Goal: Browse casually: Explore the website without a specific task or goal

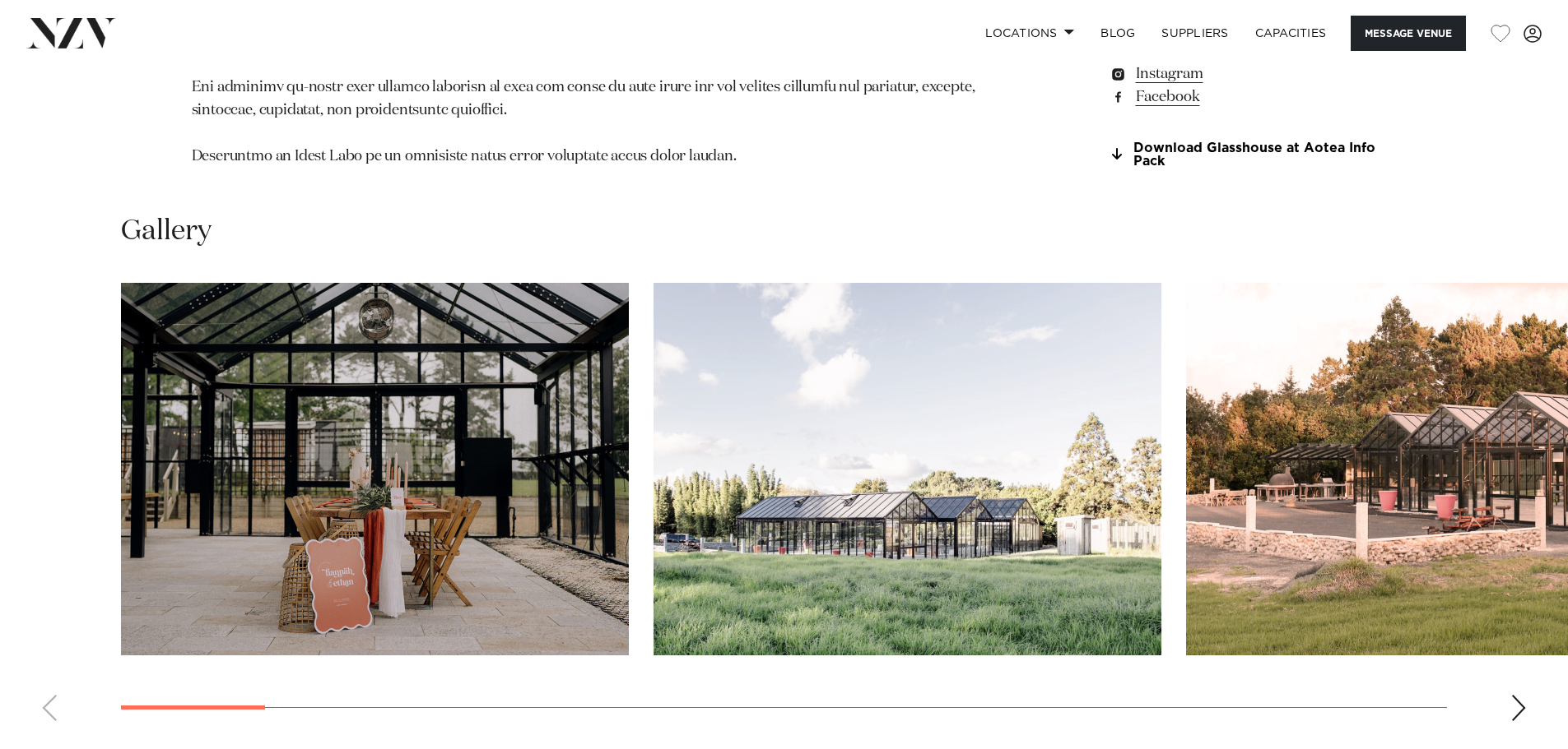
scroll to position [1645, 0]
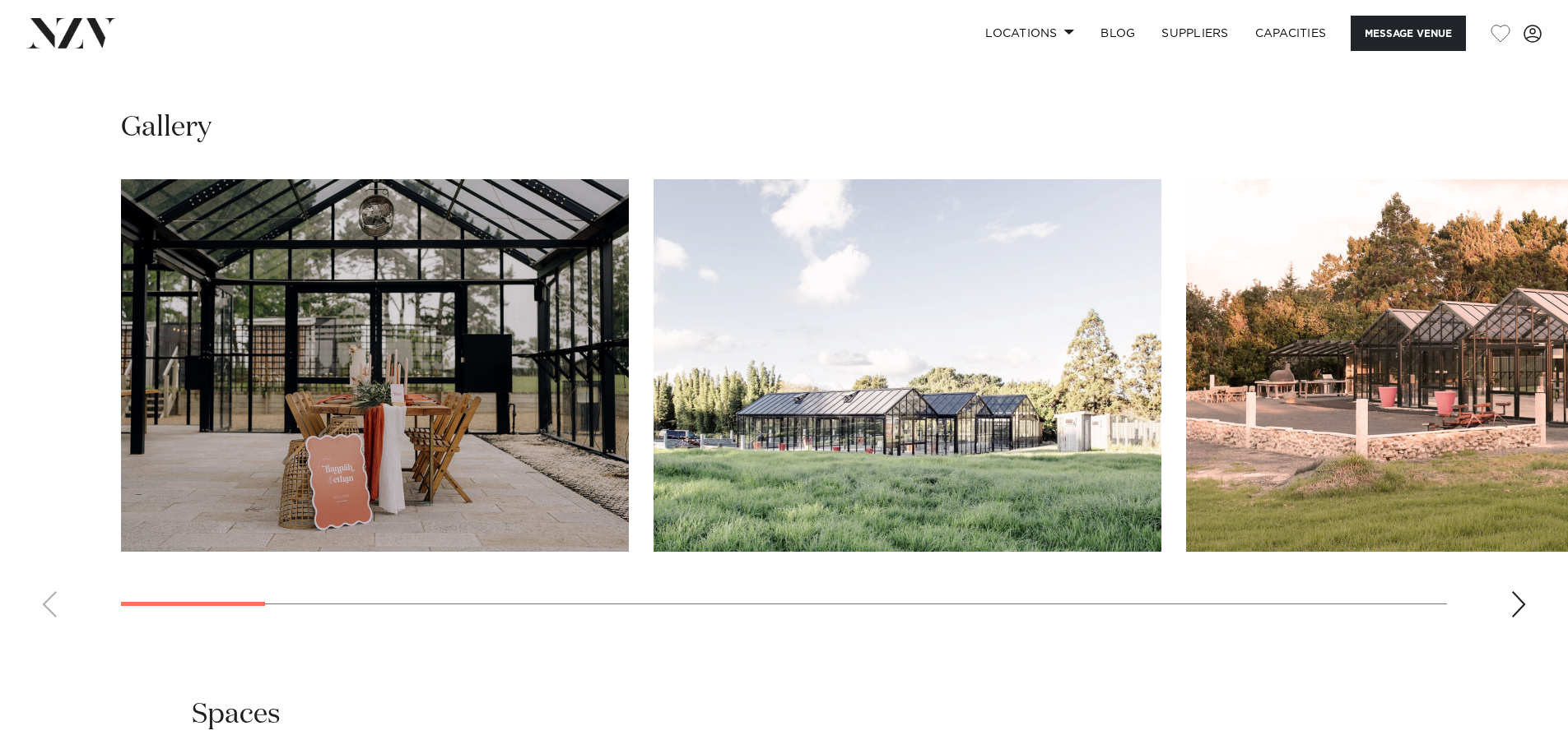
click at [1521, 591] on div "Next slide" at bounding box center [1518, 604] width 17 height 27
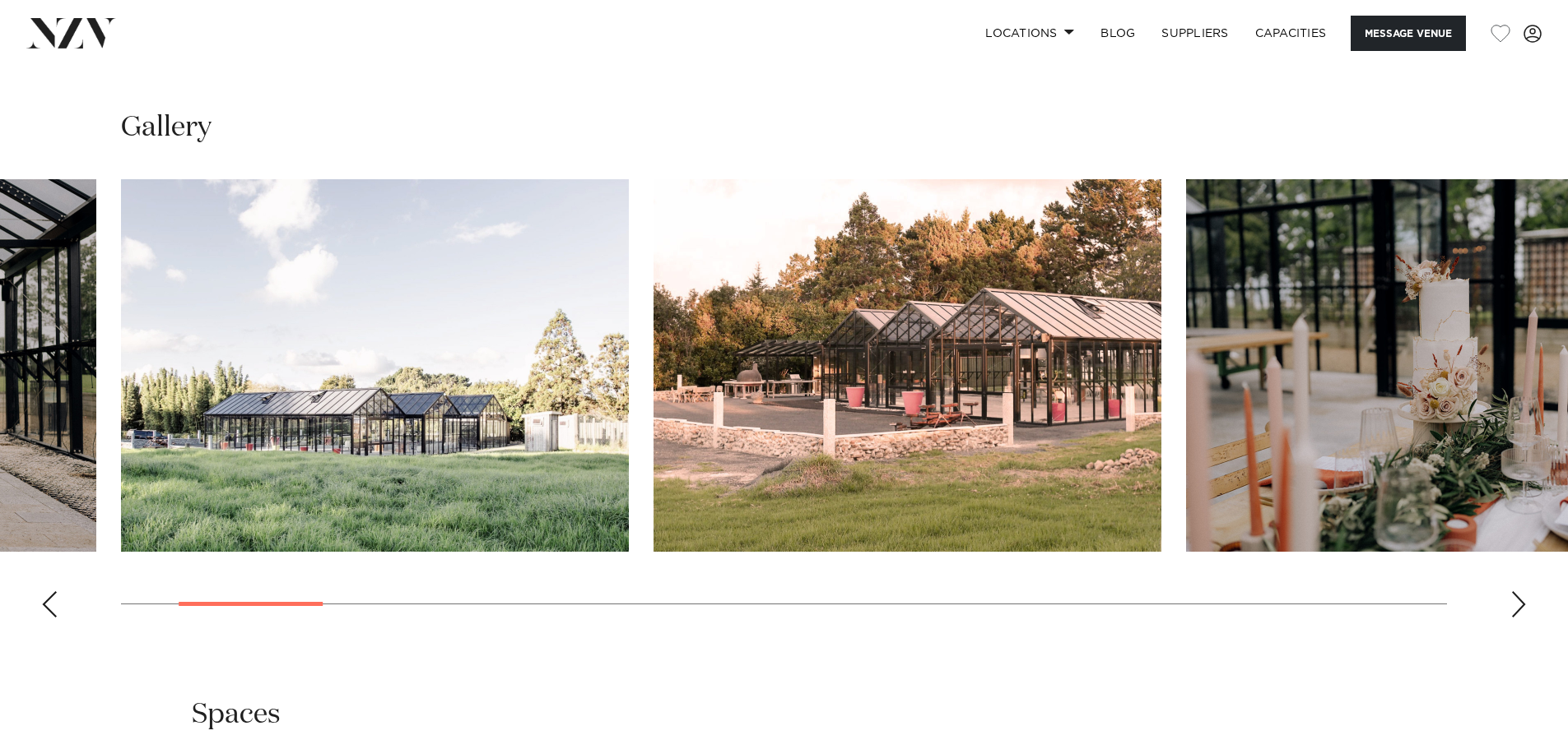
click at [1521, 591] on div "Next slide" at bounding box center [1518, 604] width 17 height 27
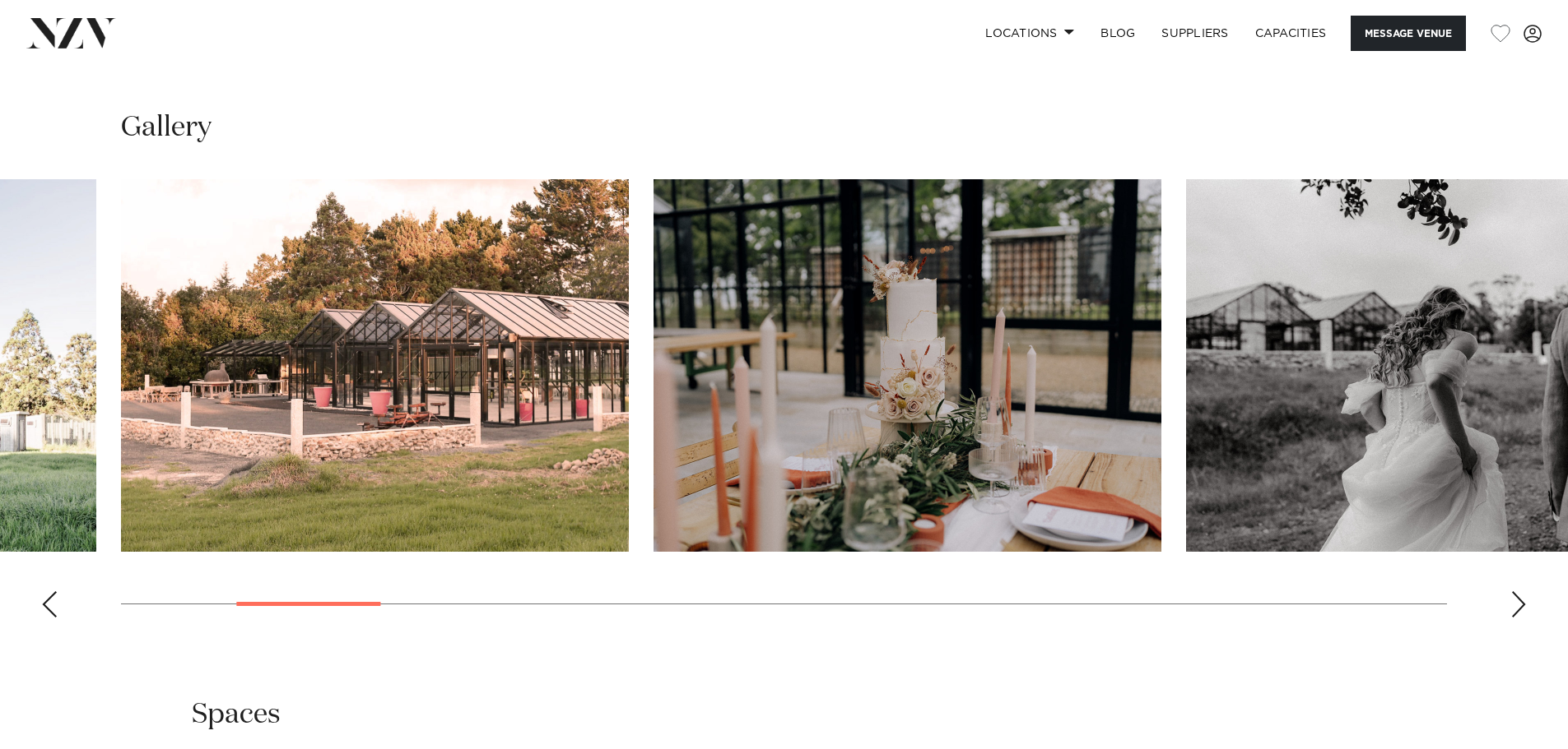
click at [1521, 591] on div "Next slide" at bounding box center [1518, 604] width 17 height 27
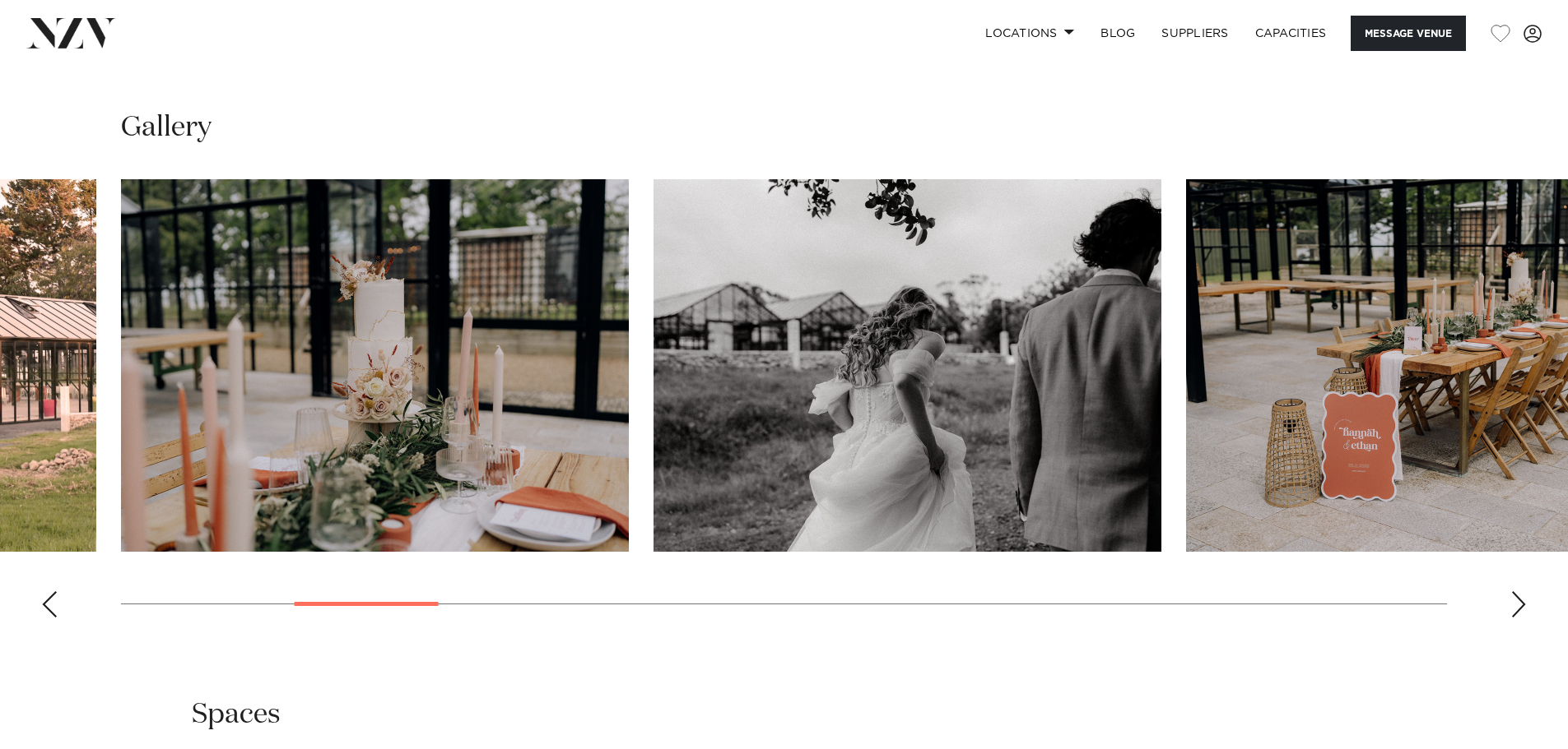
click at [1521, 591] on div "Next slide" at bounding box center [1518, 604] width 17 height 27
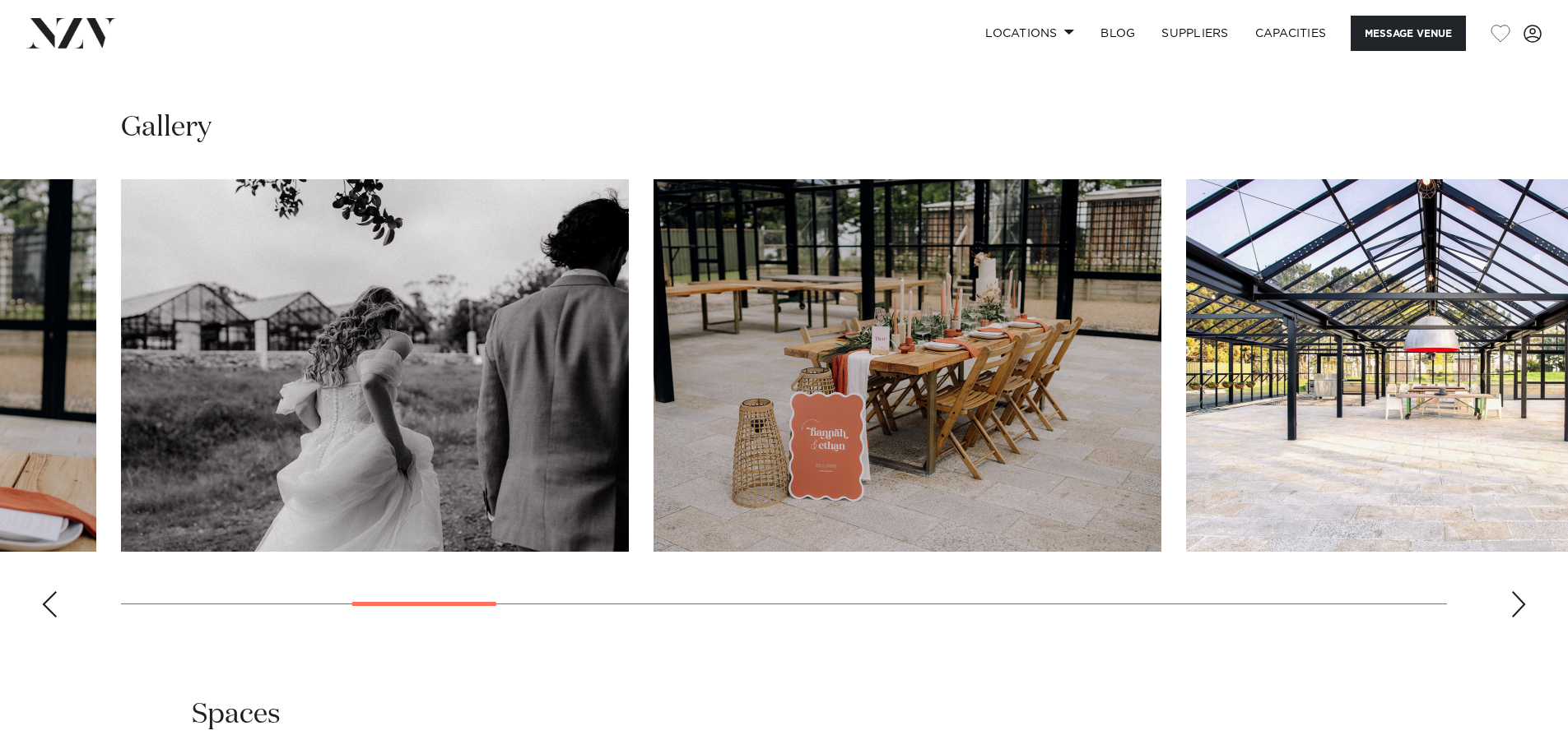
click at [1514, 591] on div "Next slide" at bounding box center [1518, 604] width 17 height 27
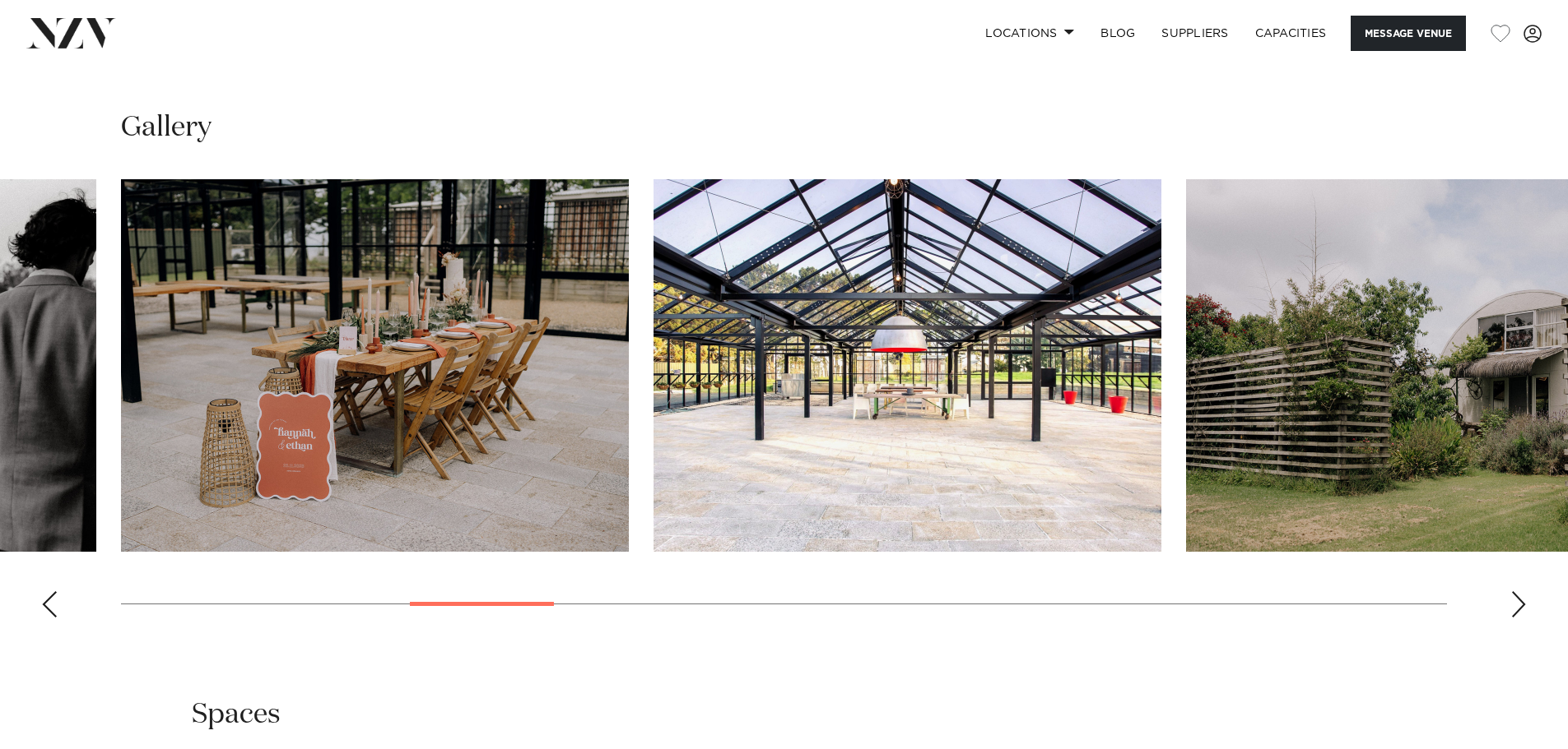
click at [1514, 591] on div "Next slide" at bounding box center [1518, 604] width 17 height 27
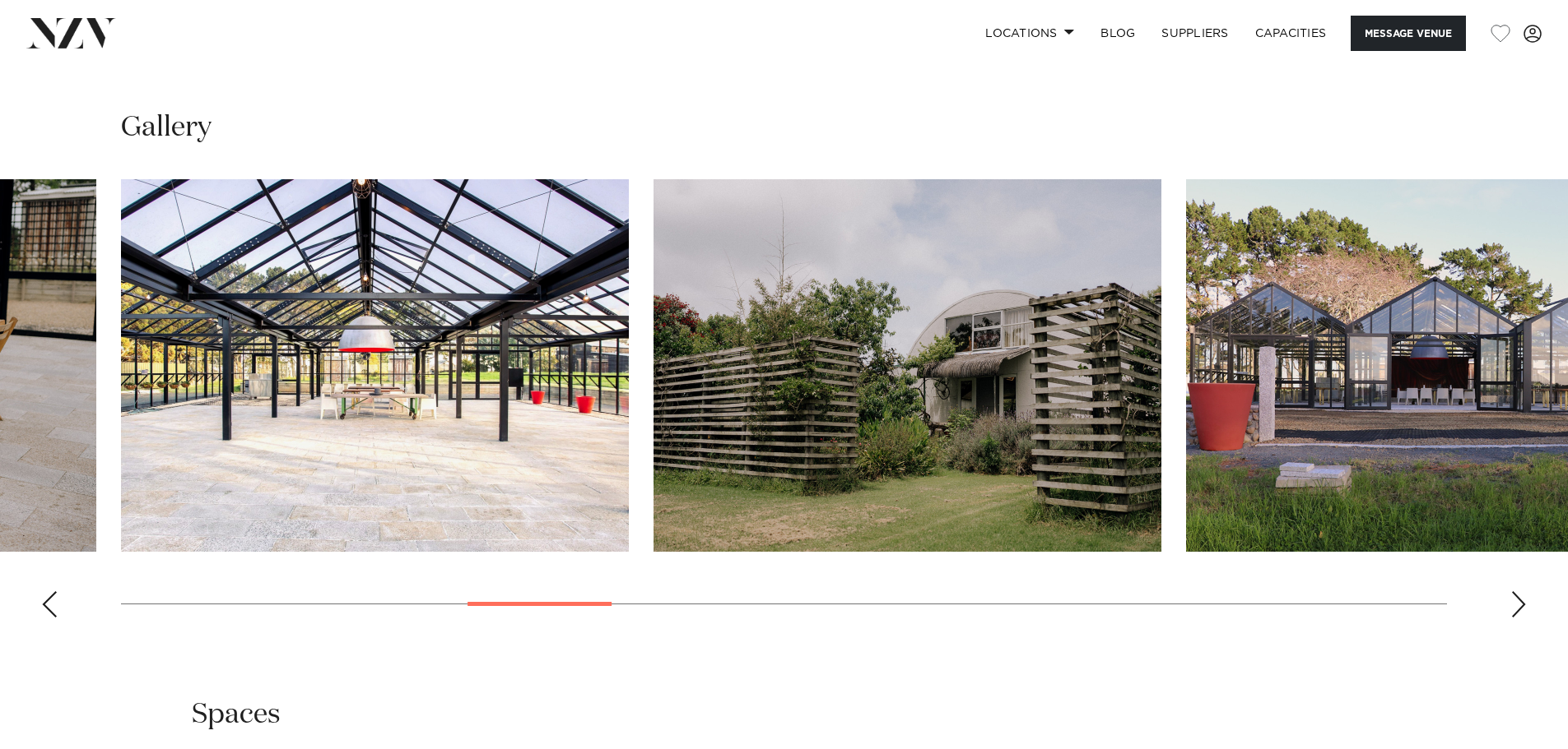
click at [1514, 591] on div "Next slide" at bounding box center [1518, 604] width 17 height 27
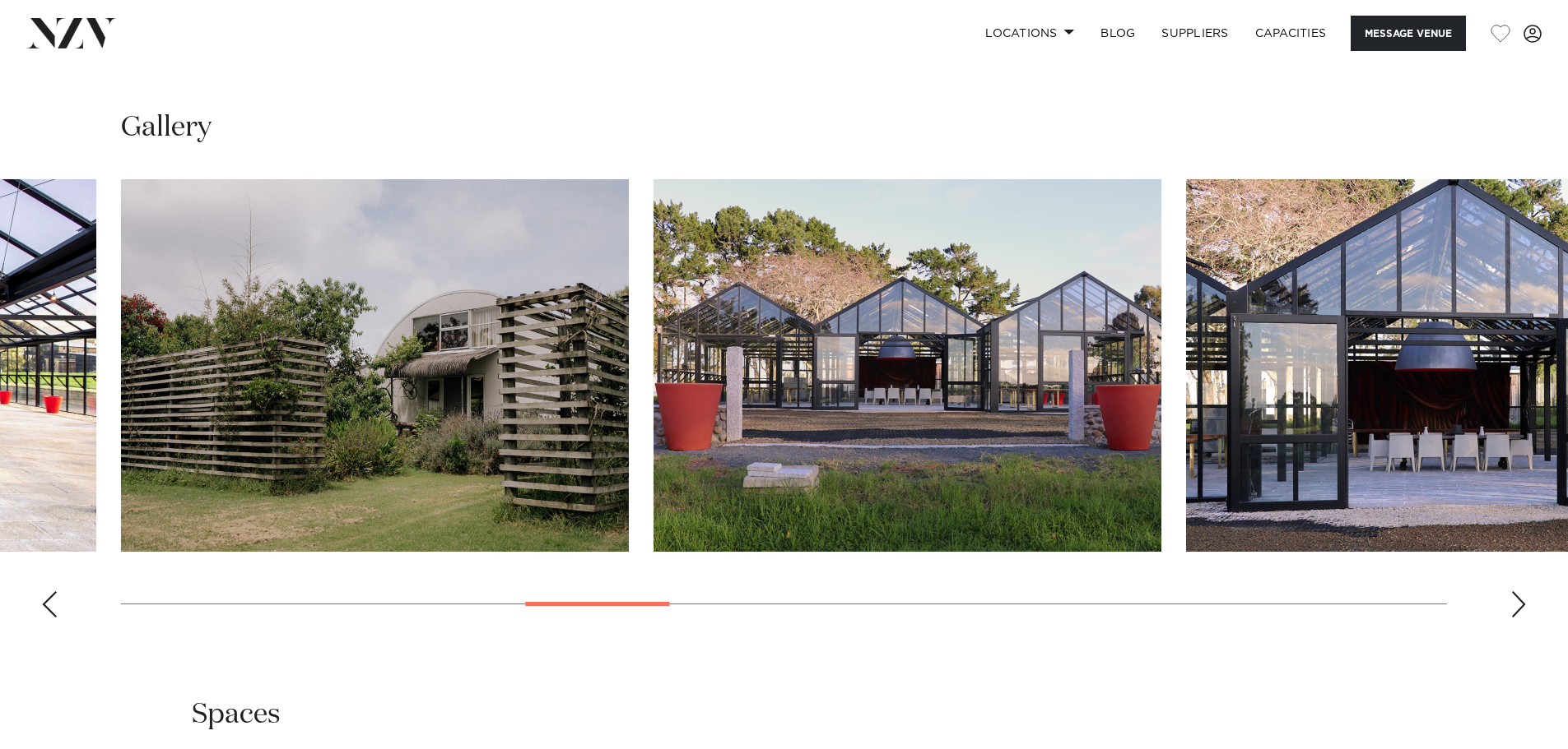
click at [1514, 591] on div "Next slide" at bounding box center [1518, 604] width 17 height 27
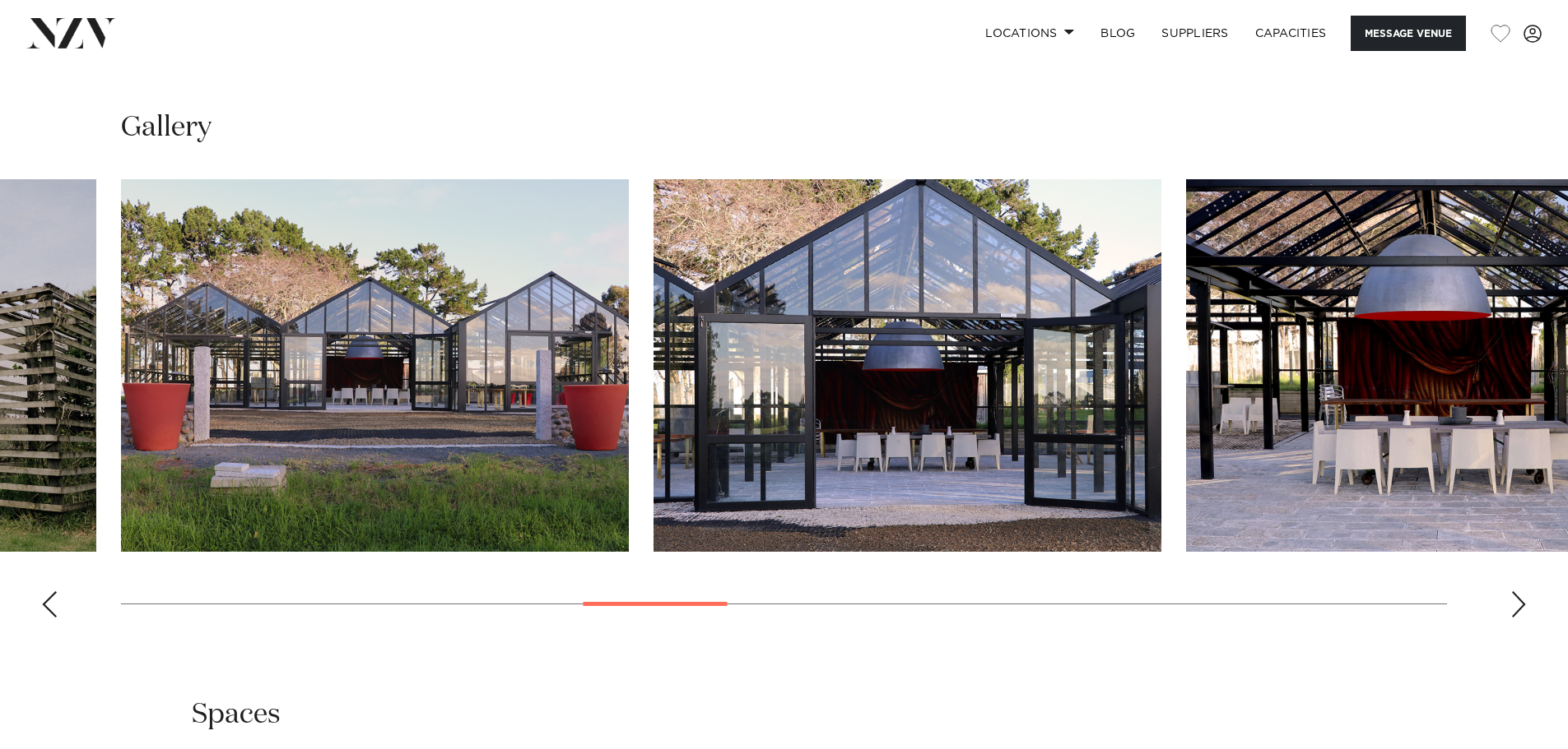
click at [1514, 591] on div "Next slide" at bounding box center [1518, 604] width 17 height 27
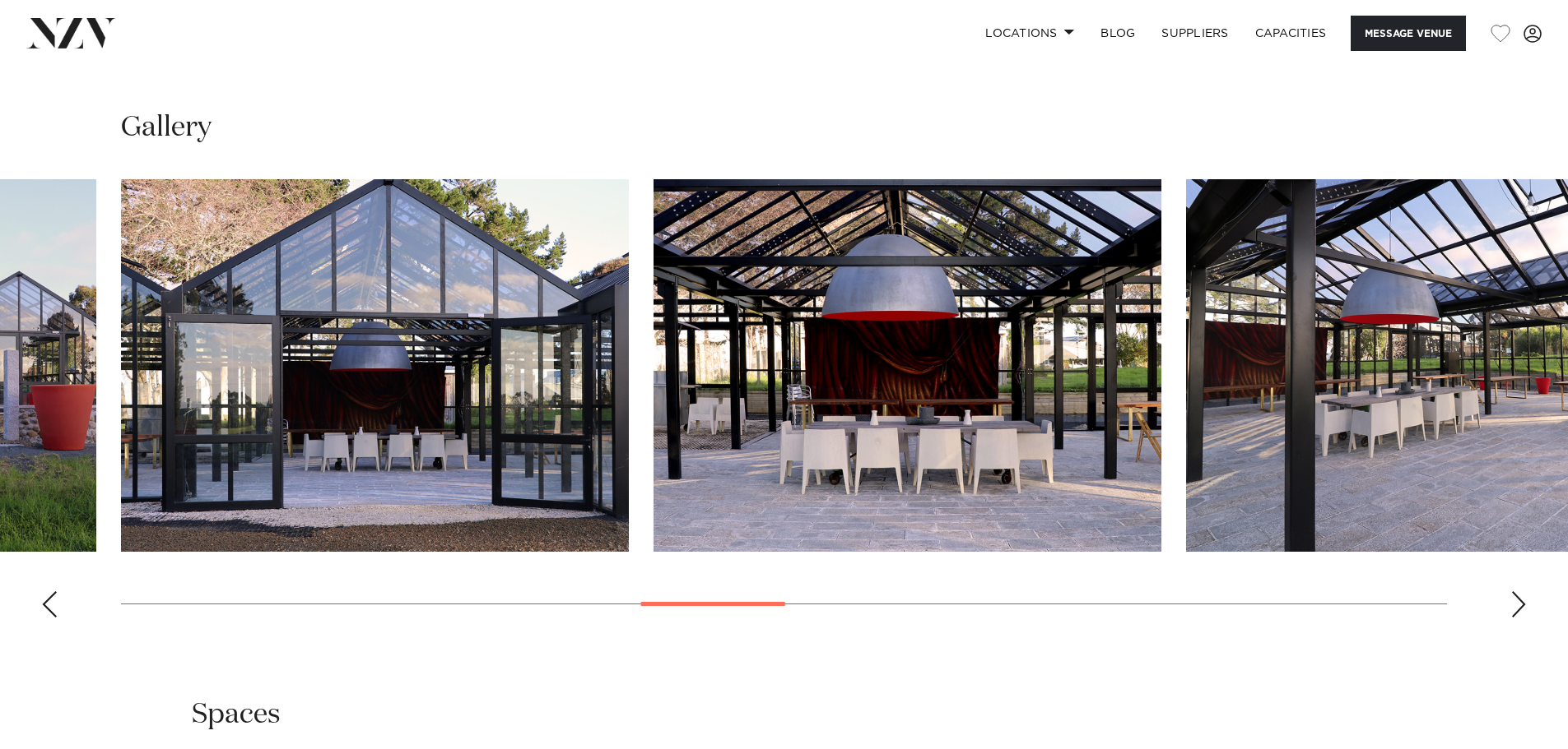
click at [1514, 591] on div "Next slide" at bounding box center [1518, 604] width 17 height 27
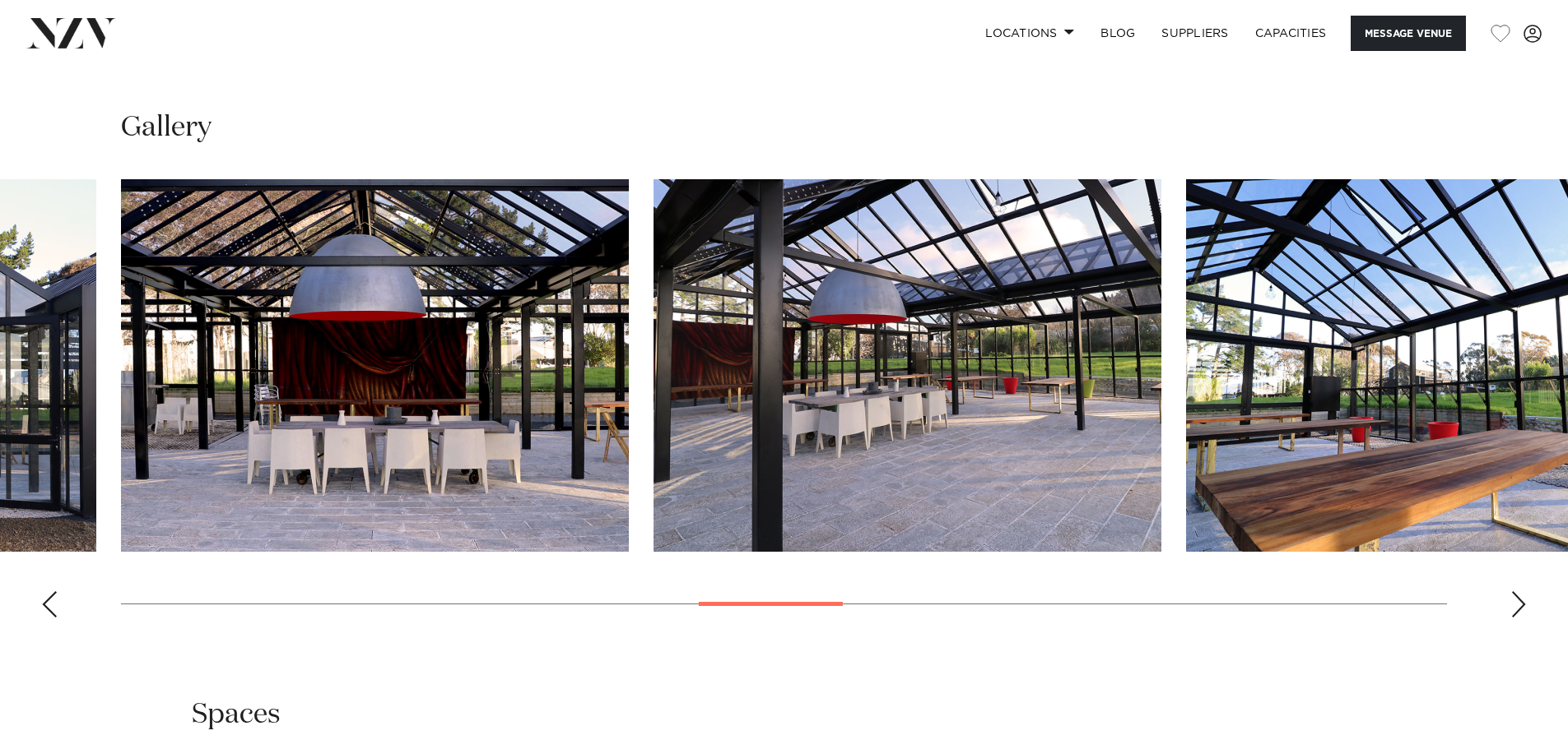
click at [1514, 591] on div "Next slide" at bounding box center [1518, 604] width 17 height 27
